Goal: Information Seeking & Learning: Compare options

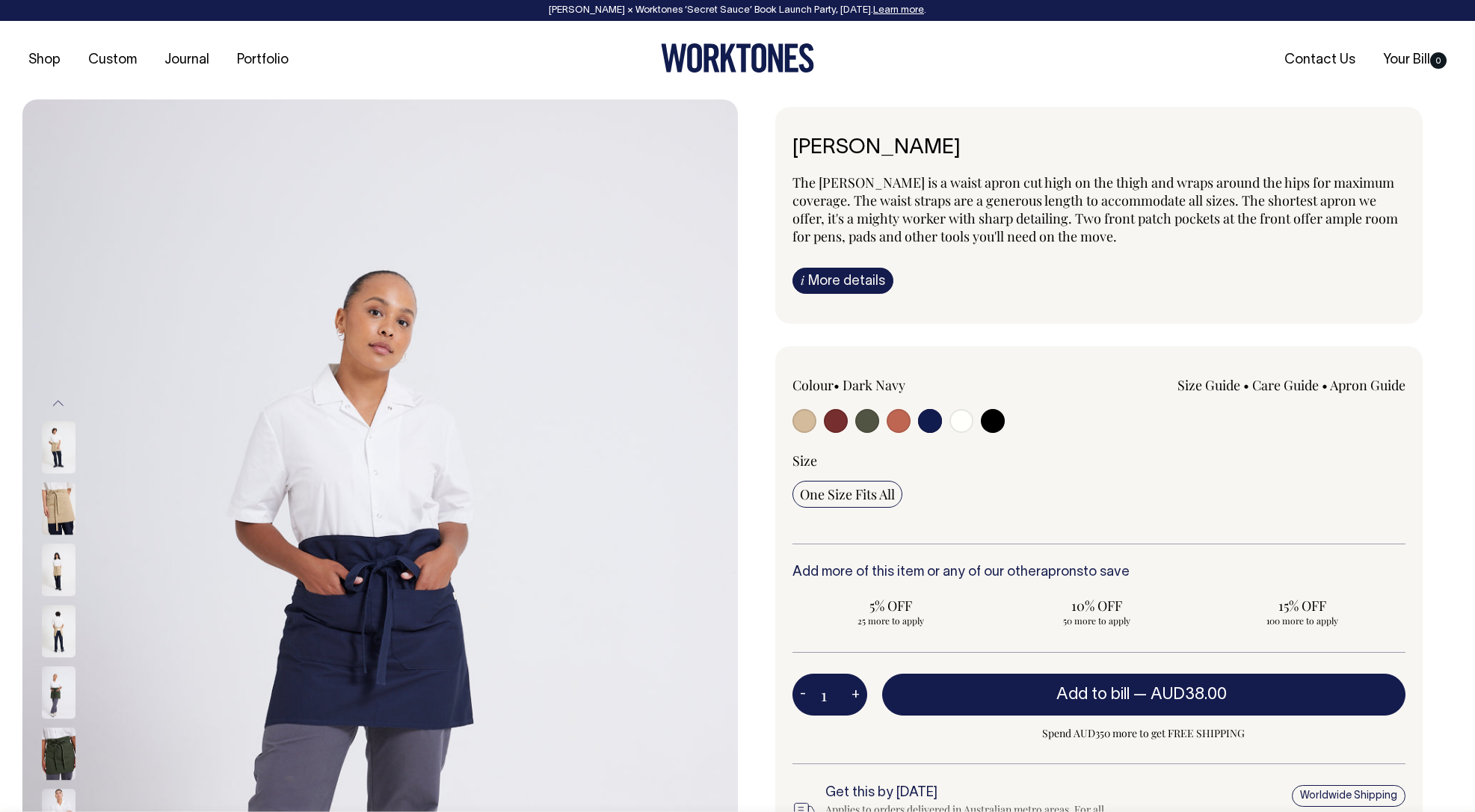
select select "Dark Navy"
click at [996, 420] on input "radio" at bounding box center [992, 420] width 24 height 24
radio input "true"
select select "Black"
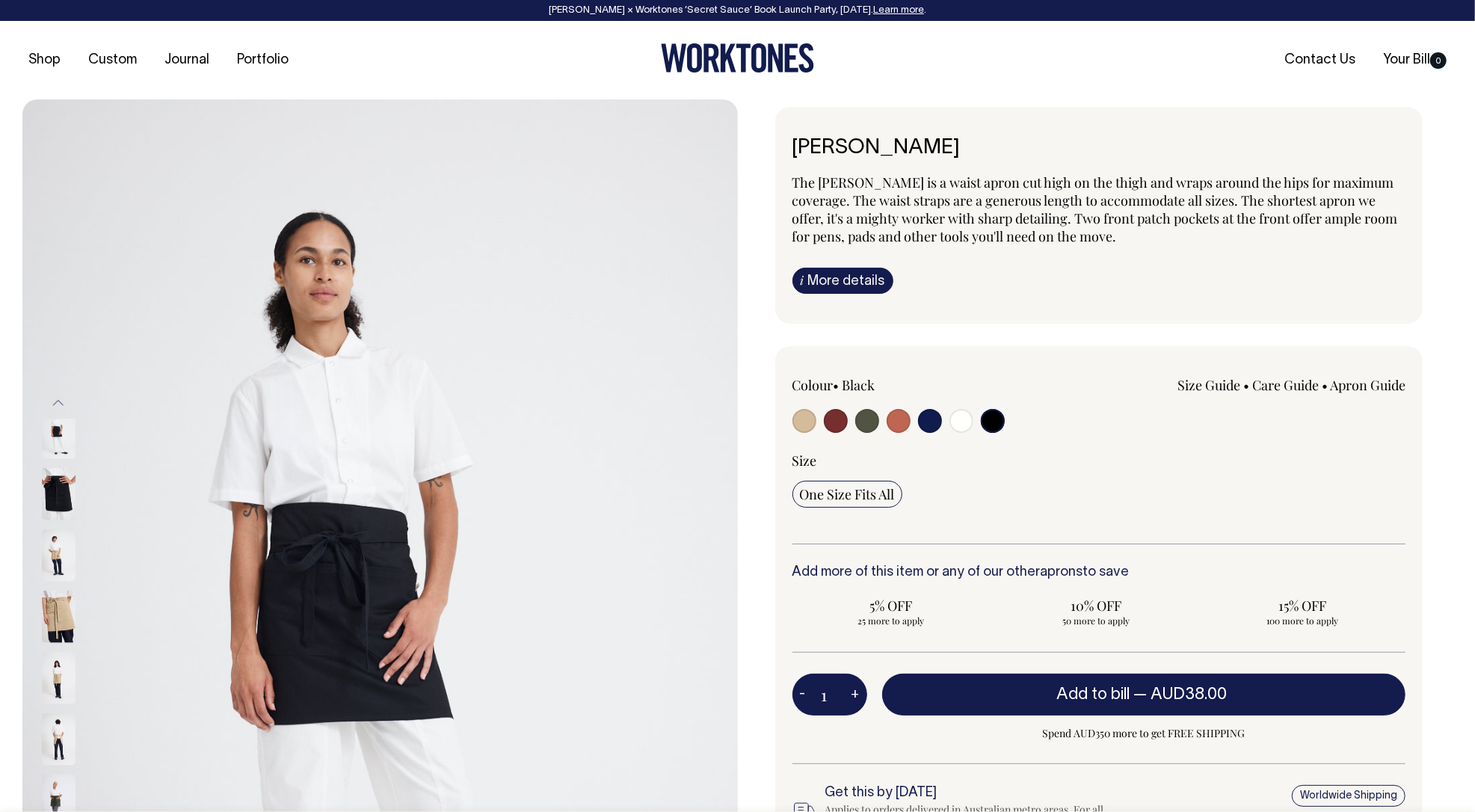
click at [925, 422] on input "radio" at bounding box center [930, 420] width 24 height 24
radio input "true"
select select "Dark Navy"
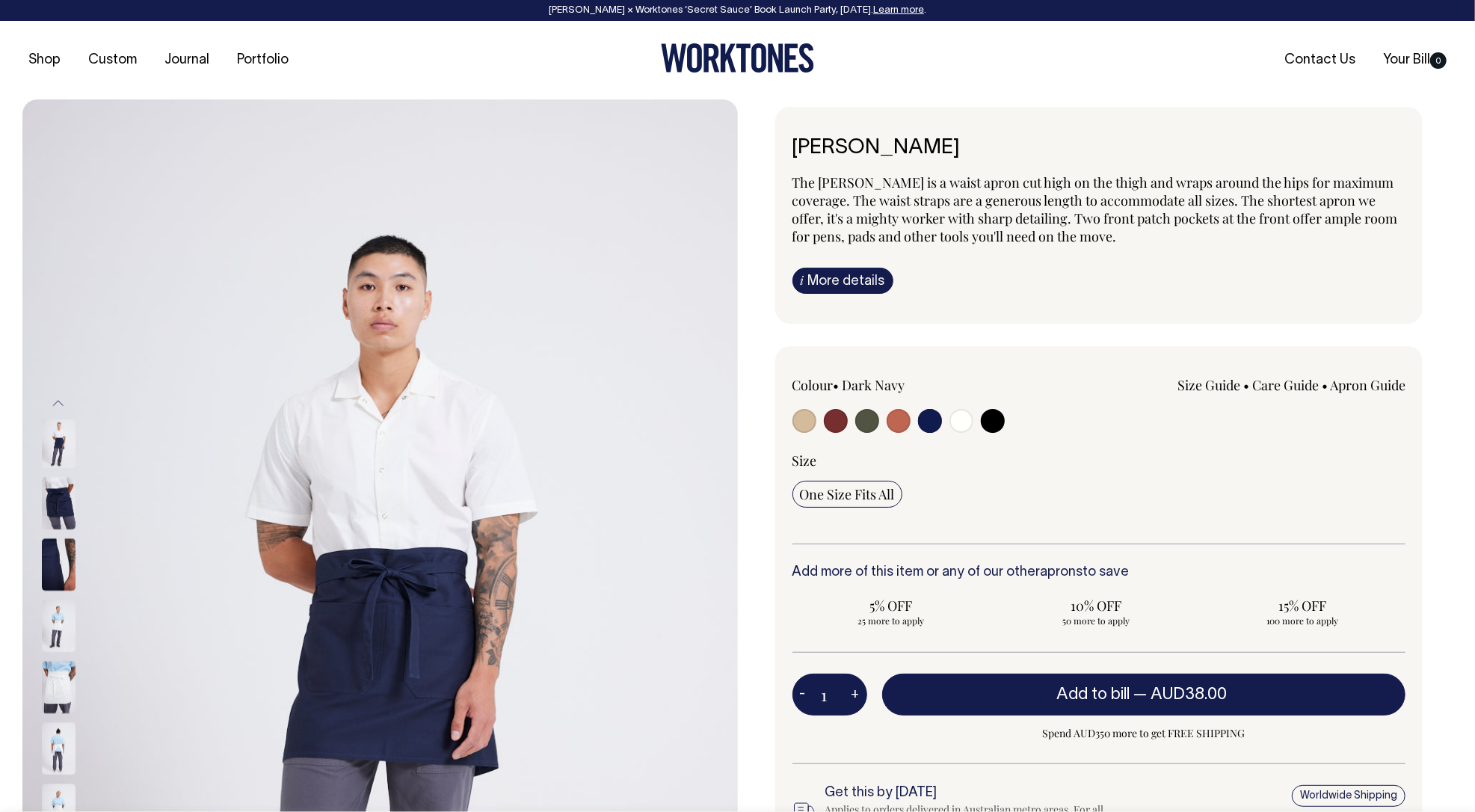
click at [49, 752] on img at bounding box center [59, 749] width 33 height 53
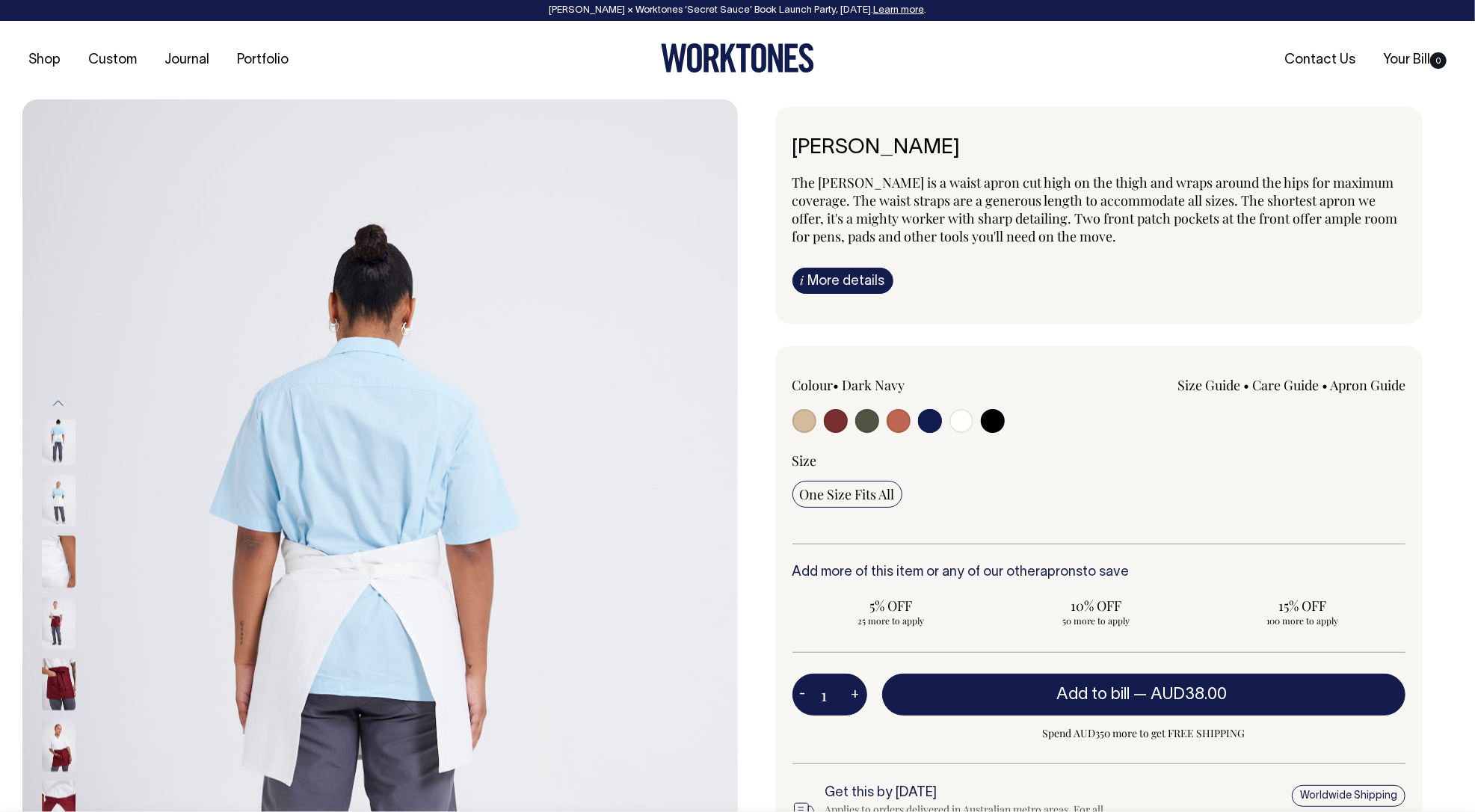
click at [321, 604] on img at bounding box center [381, 636] width 716 height 1073
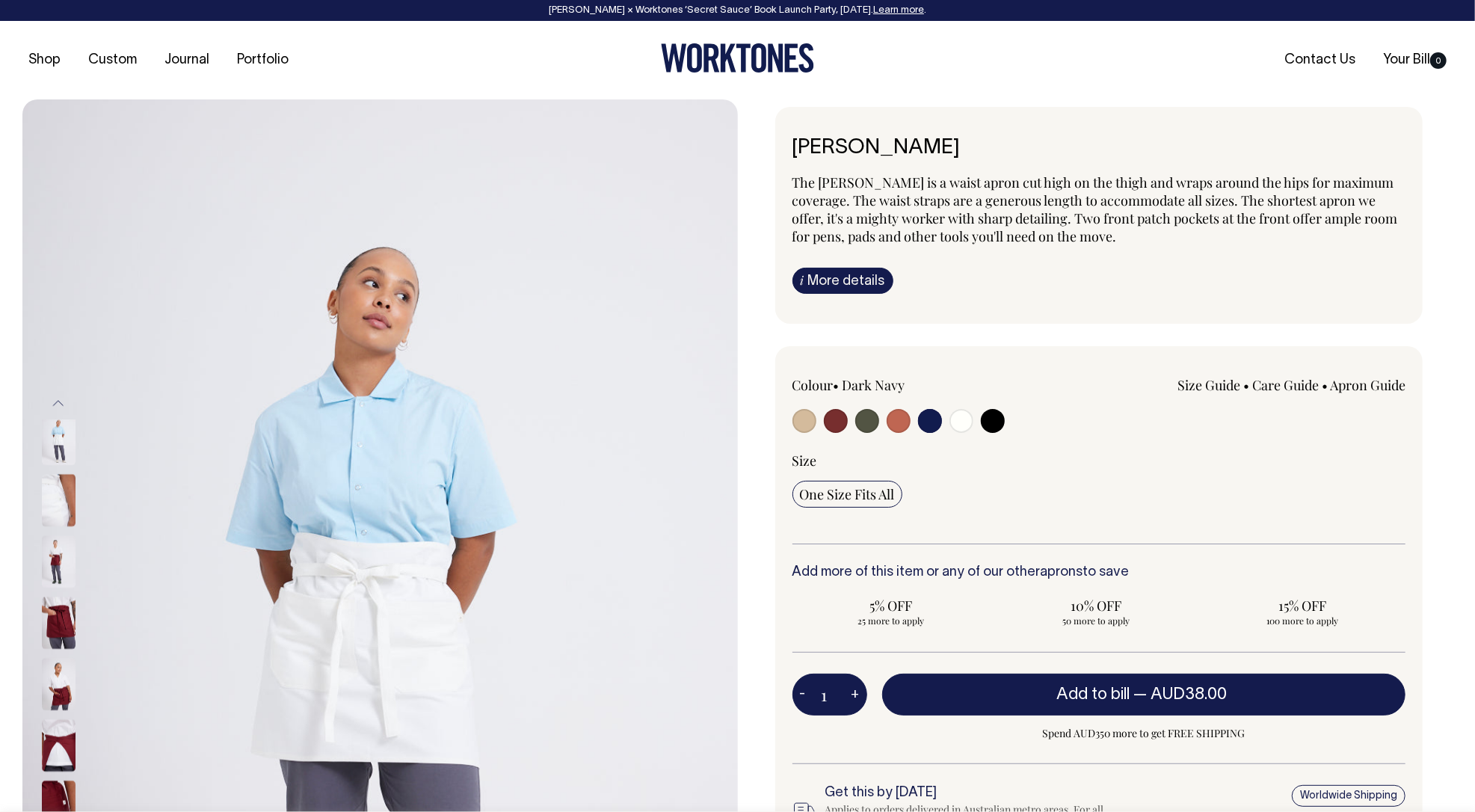
click at [931, 411] on input "radio" at bounding box center [930, 420] width 24 height 24
click at [904, 417] on input "radio" at bounding box center [898, 420] width 24 height 24
radio input "true"
select select "Rust"
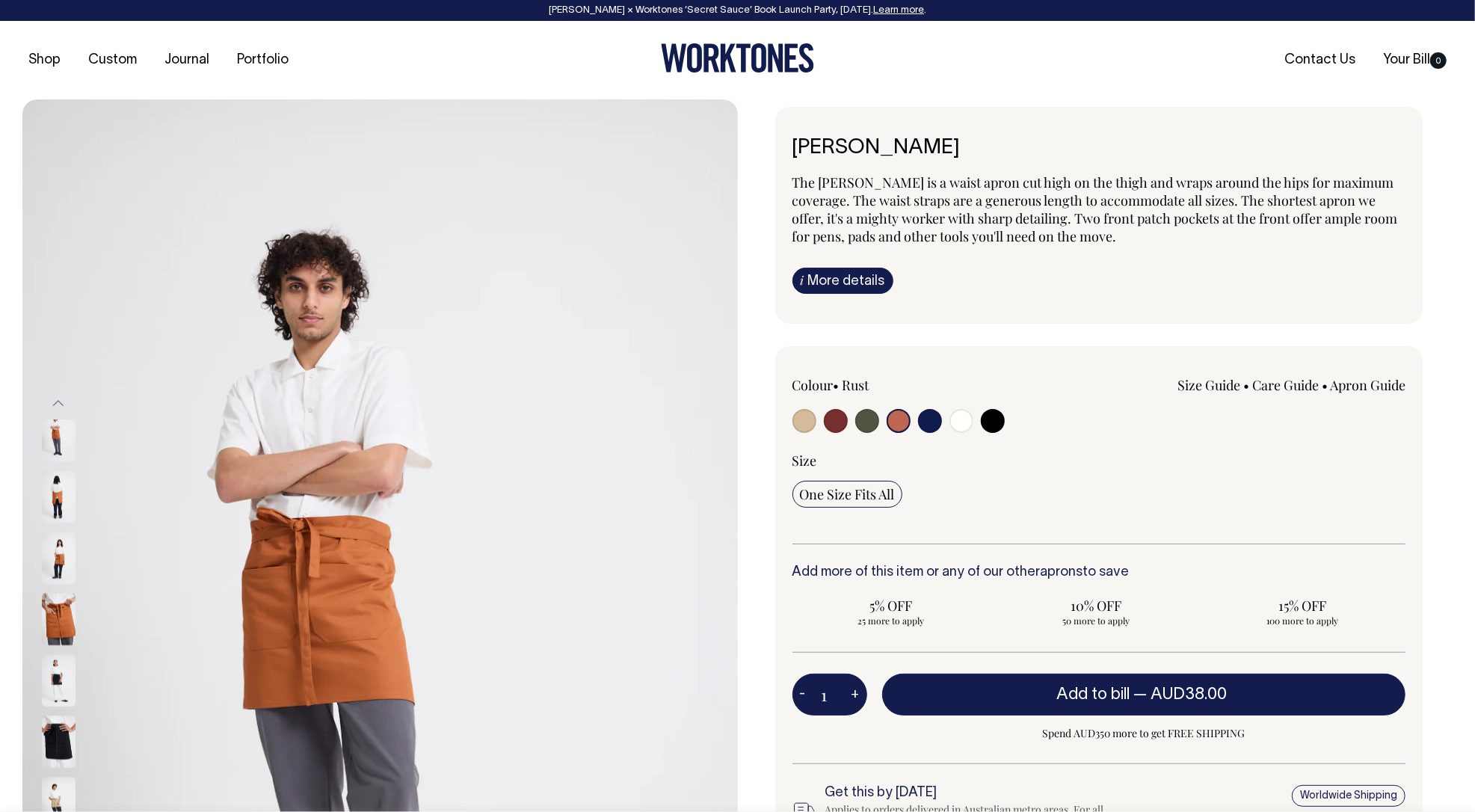
click at [868, 417] on input "radio" at bounding box center [866, 420] width 24 height 24
radio input "true"
select select "Olive"
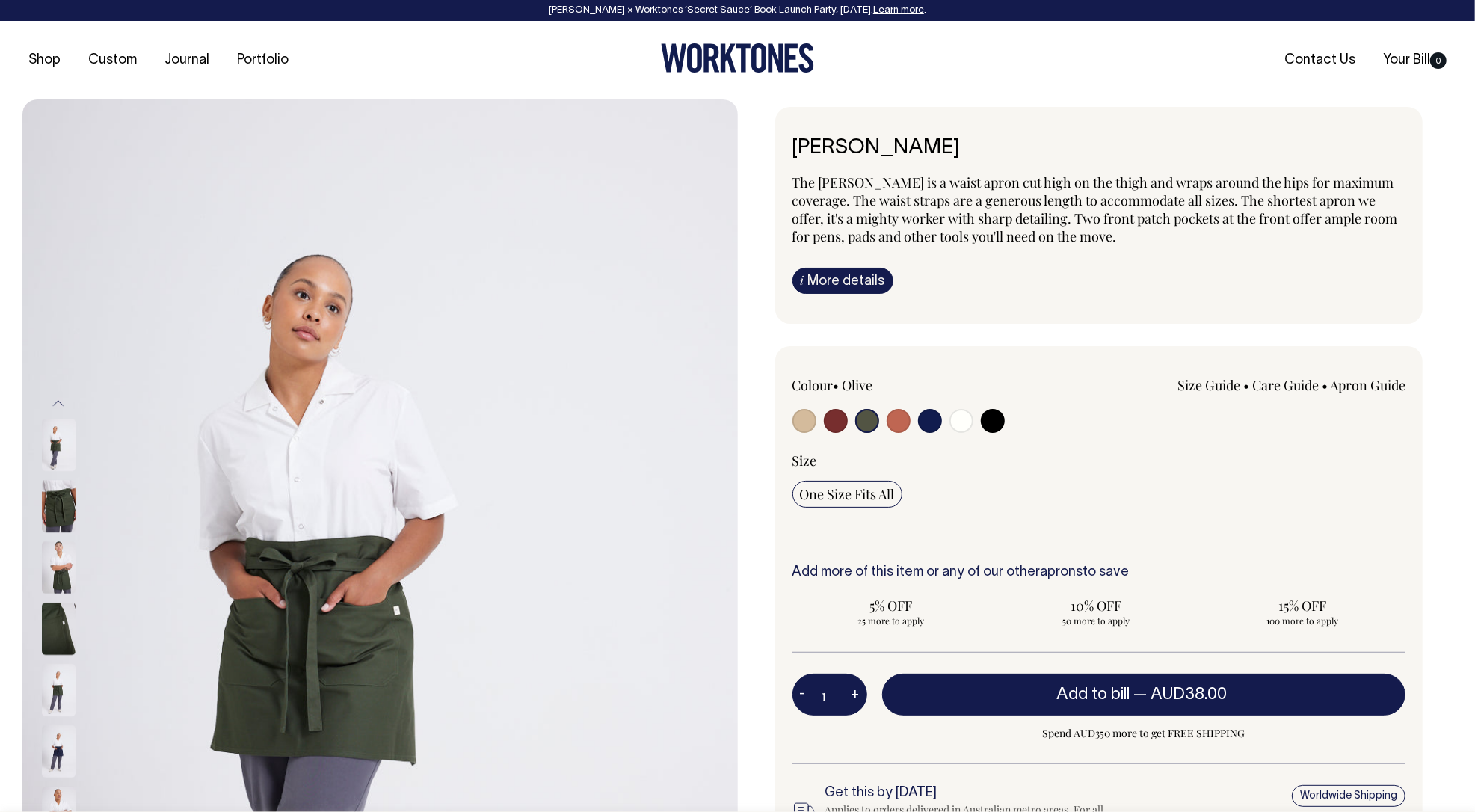
click at [830, 417] on input "radio" at bounding box center [835, 420] width 24 height 24
radio input "true"
select select "Burgundy"
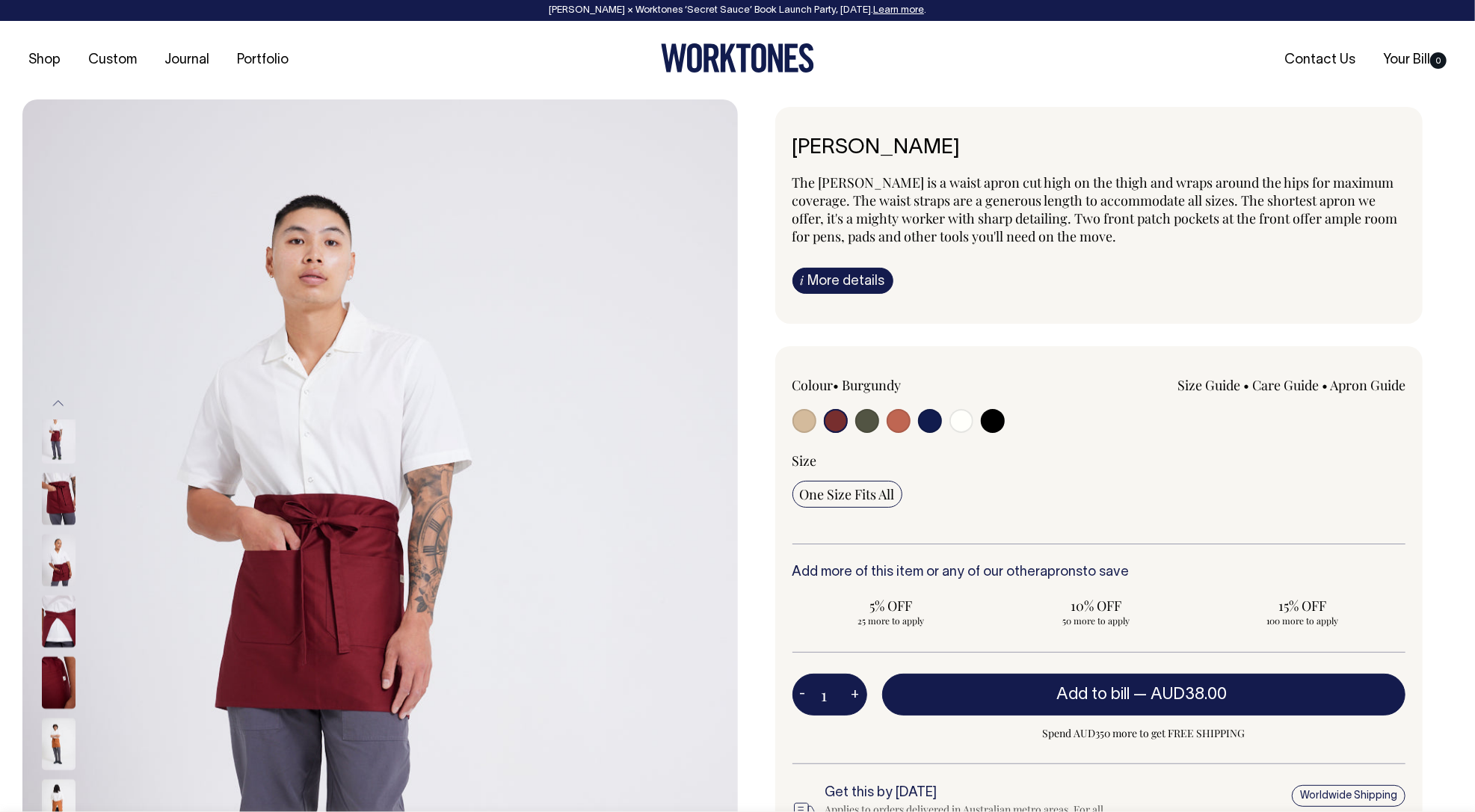
click at [925, 424] on input "radio" at bounding box center [930, 420] width 24 height 24
radio input "true"
select select "Dark Navy"
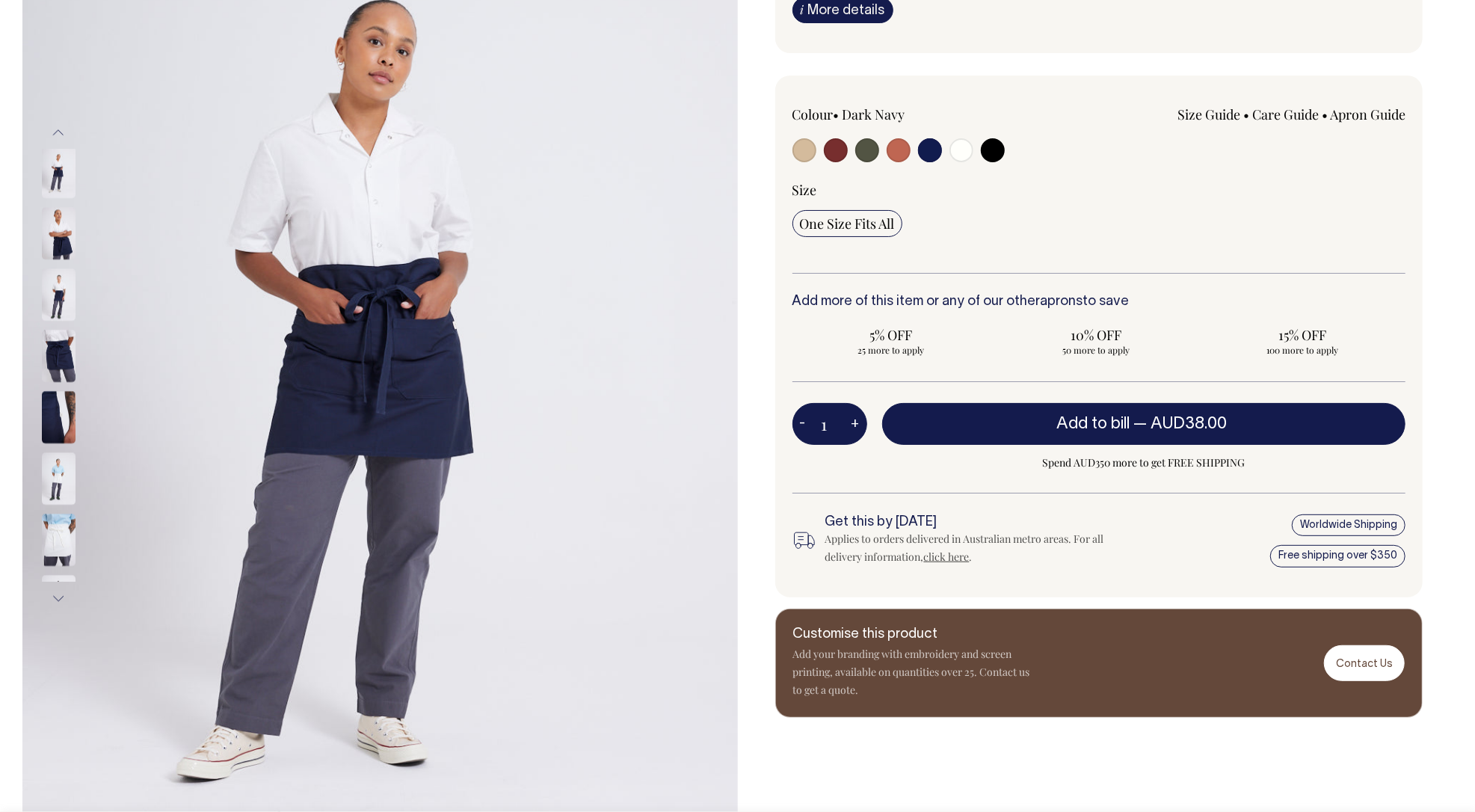
scroll to position [272, 0]
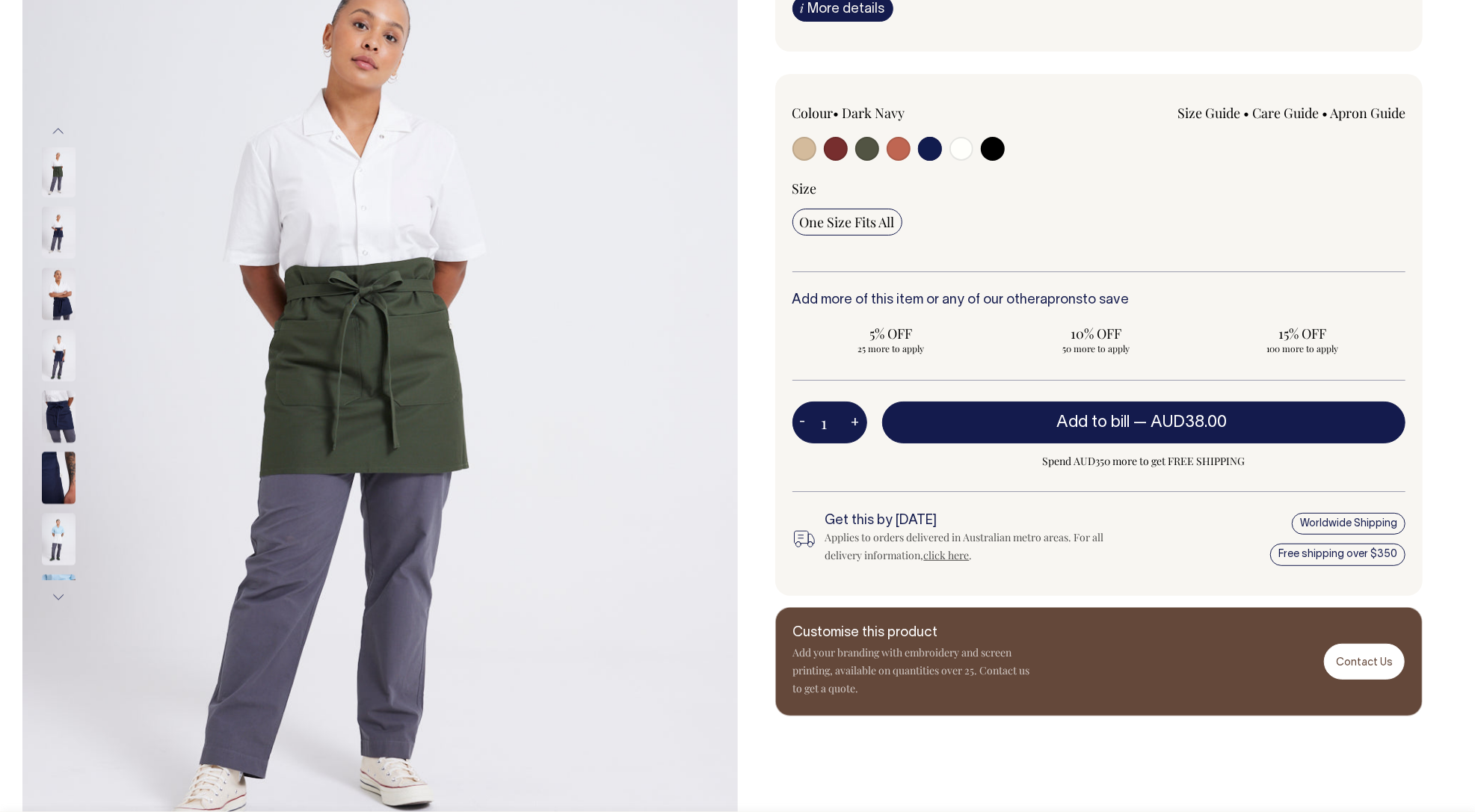
click at [928, 148] on input "radio" at bounding box center [930, 148] width 24 height 24
click at [930, 141] on input "radio" at bounding box center [930, 148] width 24 height 24
click at [930, 144] on input "radio" at bounding box center [930, 148] width 24 height 24
click at [930, 145] on input "radio" at bounding box center [930, 148] width 24 height 24
click at [840, 144] on input "radio" at bounding box center [835, 148] width 24 height 24
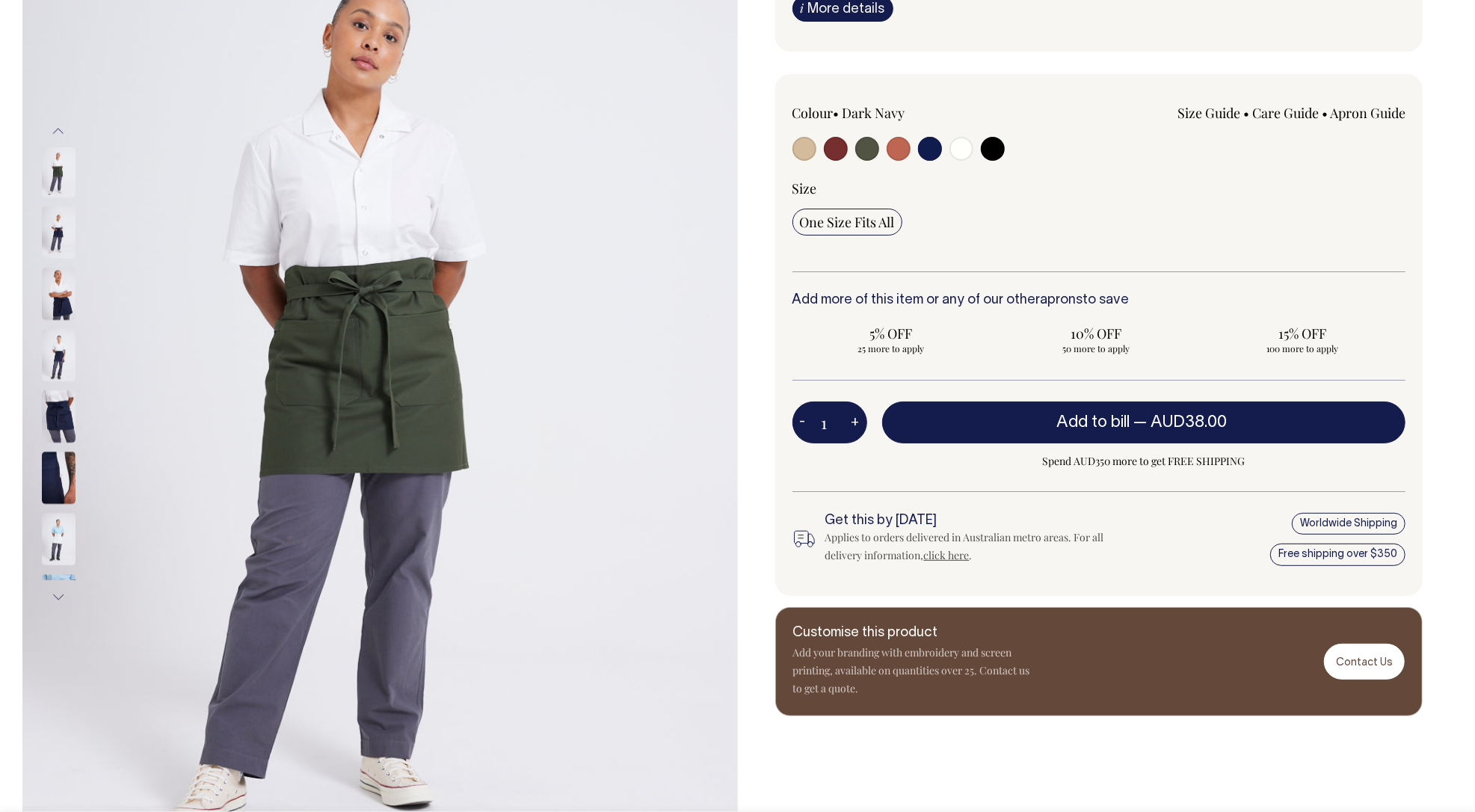
radio input "true"
select select "Burgundy"
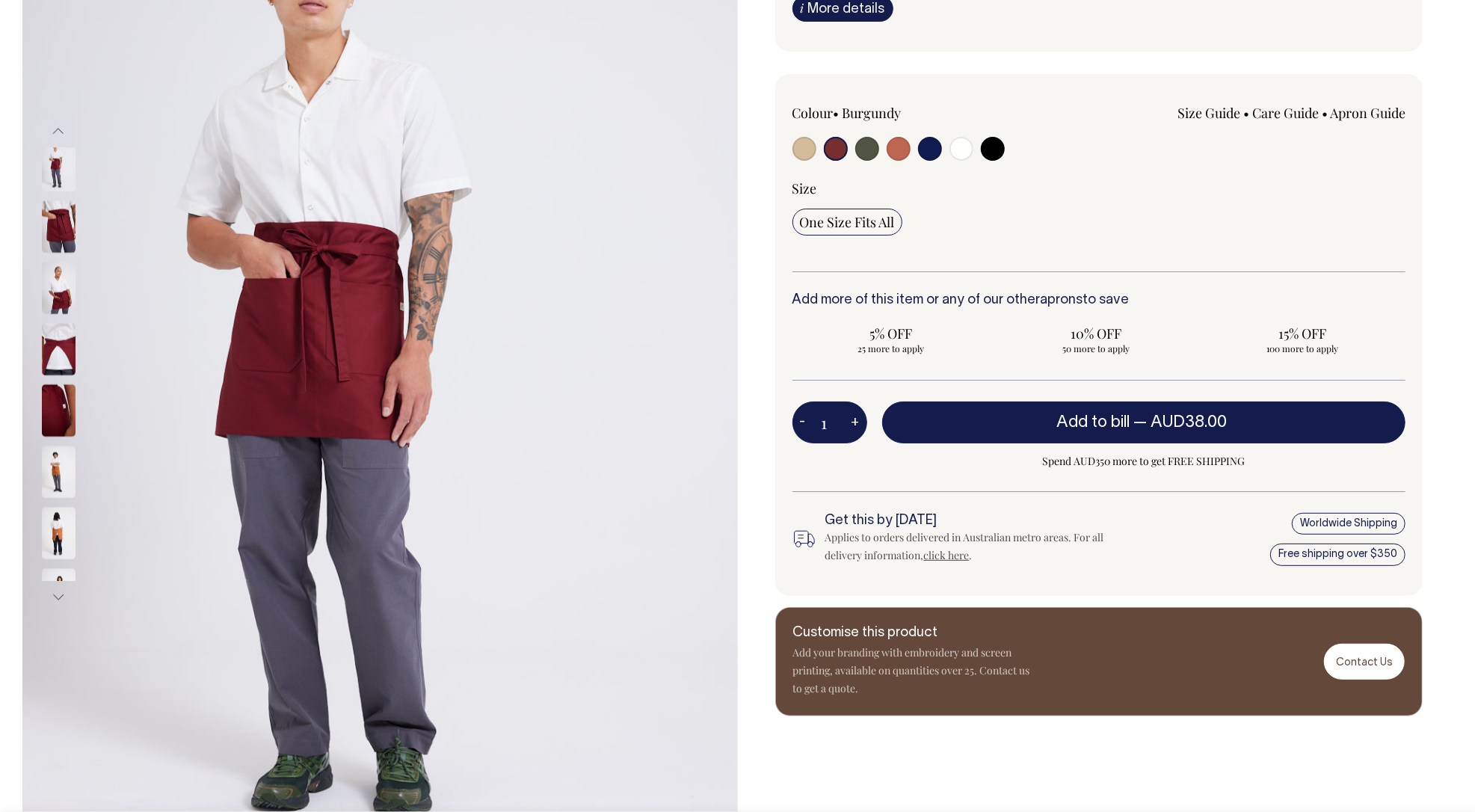
click at [930, 148] on input "radio" at bounding box center [930, 148] width 24 height 24
radio input "true"
select select "Dark Navy"
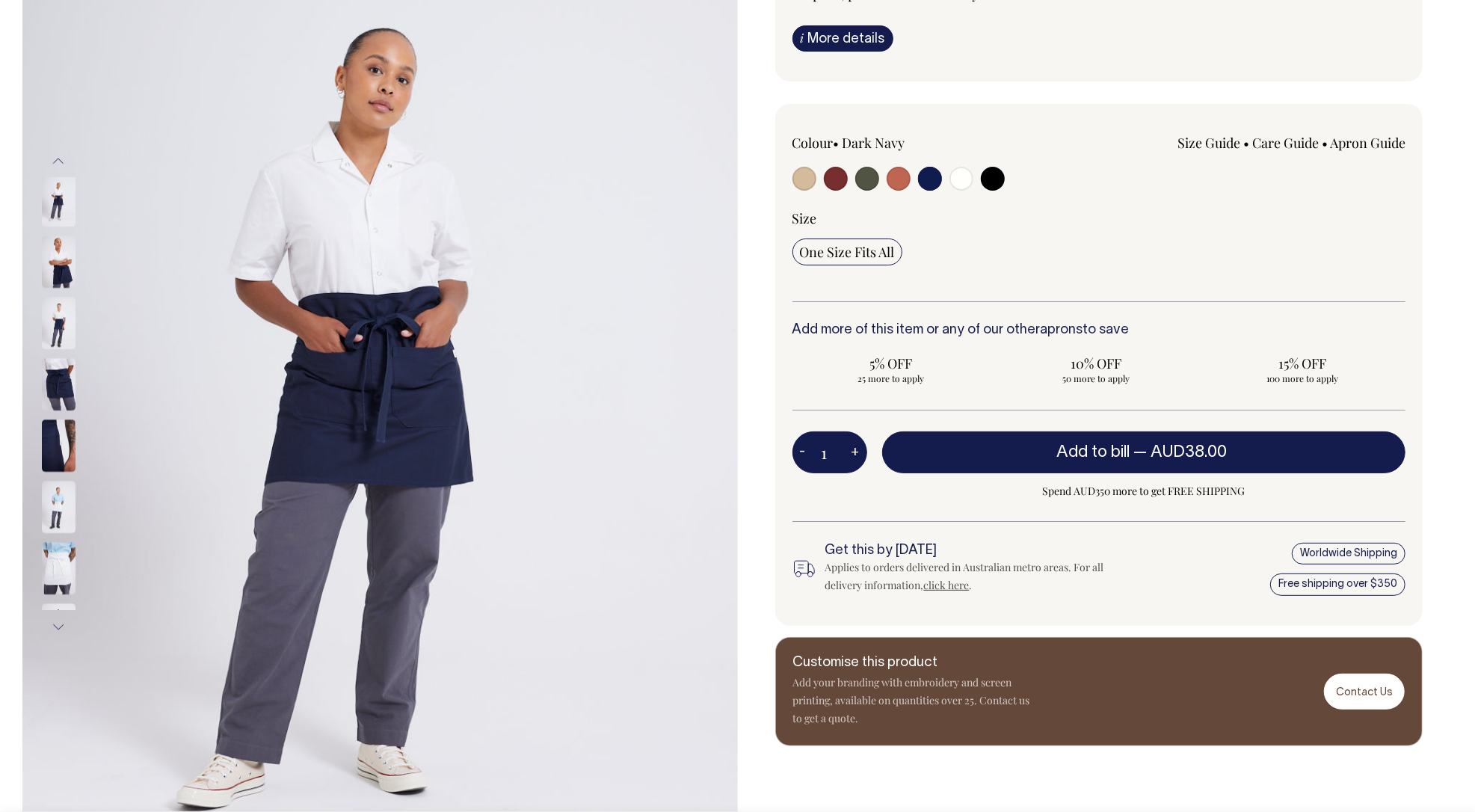
scroll to position [240, 0]
